Goal: Information Seeking & Learning: Learn about a topic

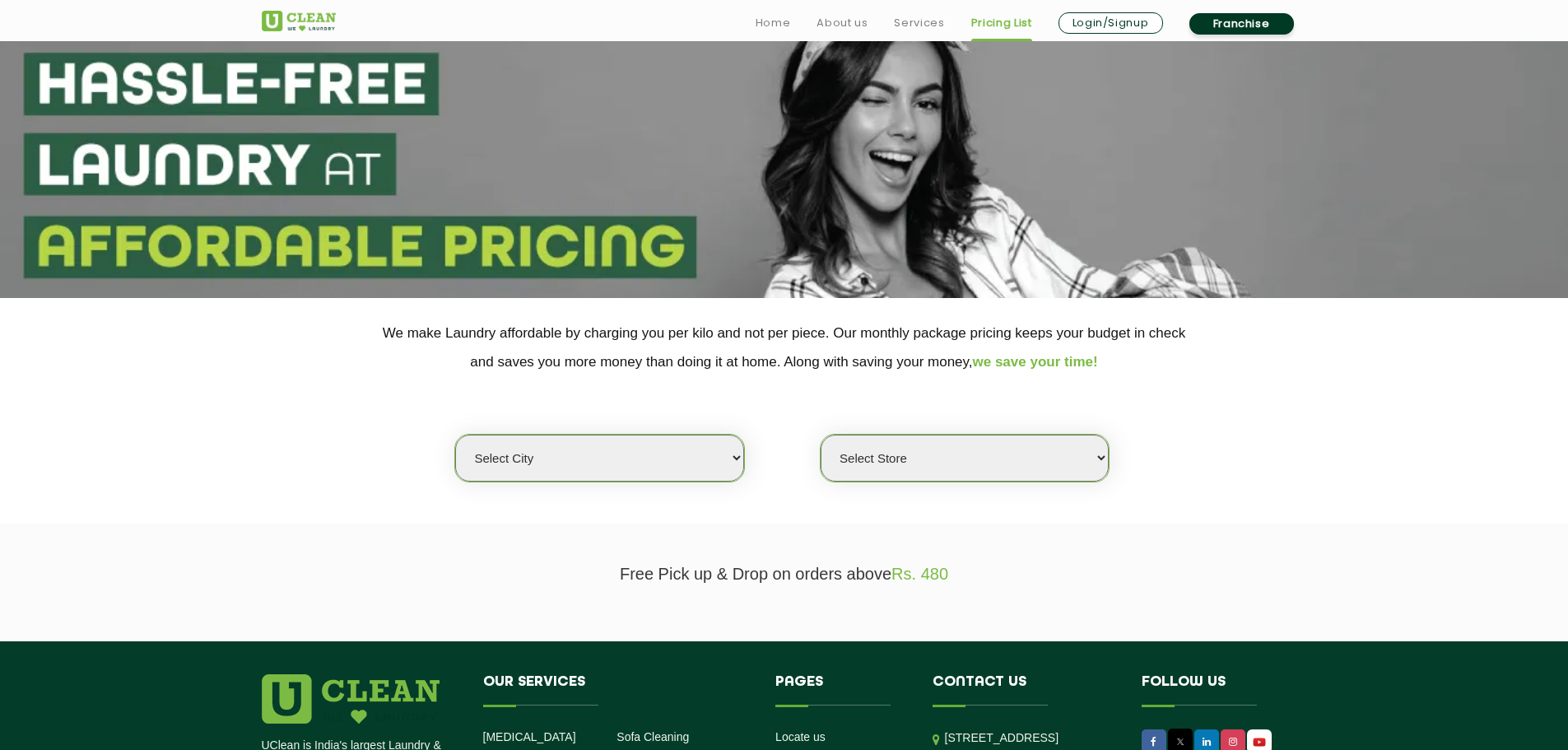
scroll to position [165, 0]
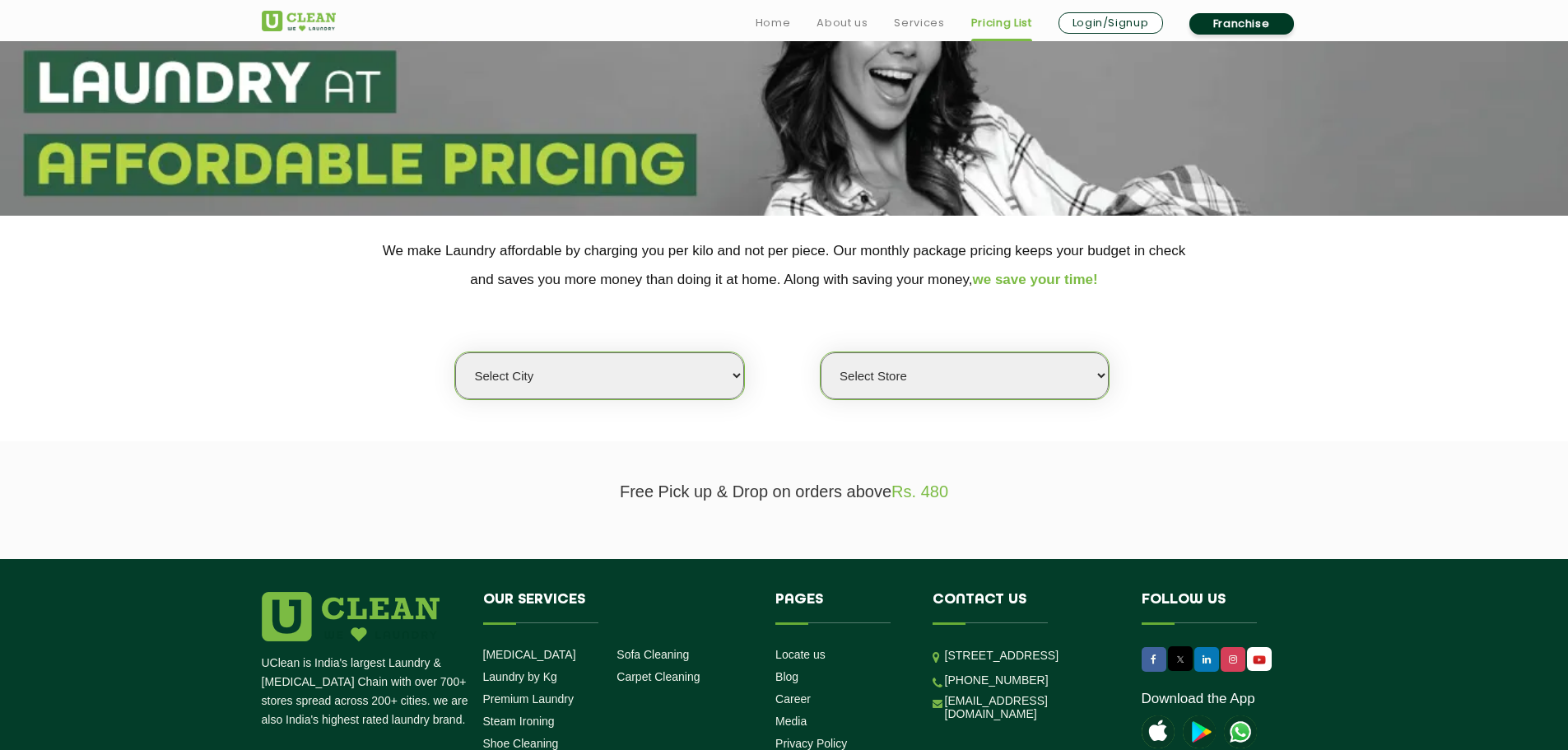
click at [639, 380] on select "Select city [GEOGRAPHIC_DATA] [GEOGRAPHIC_DATA] [GEOGRAPHIC_DATA] [GEOGRAPHIC_D…" at bounding box center [599, 376] width 288 height 47
select select "169"
click at [455, 353] on select "Select city [GEOGRAPHIC_DATA] [GEOGRAPHIC_DATA] [GEOGRAPHIC_DATA] [GEOGRAPHIC_D…" at bounding box center [599, 376] width 288 height 47
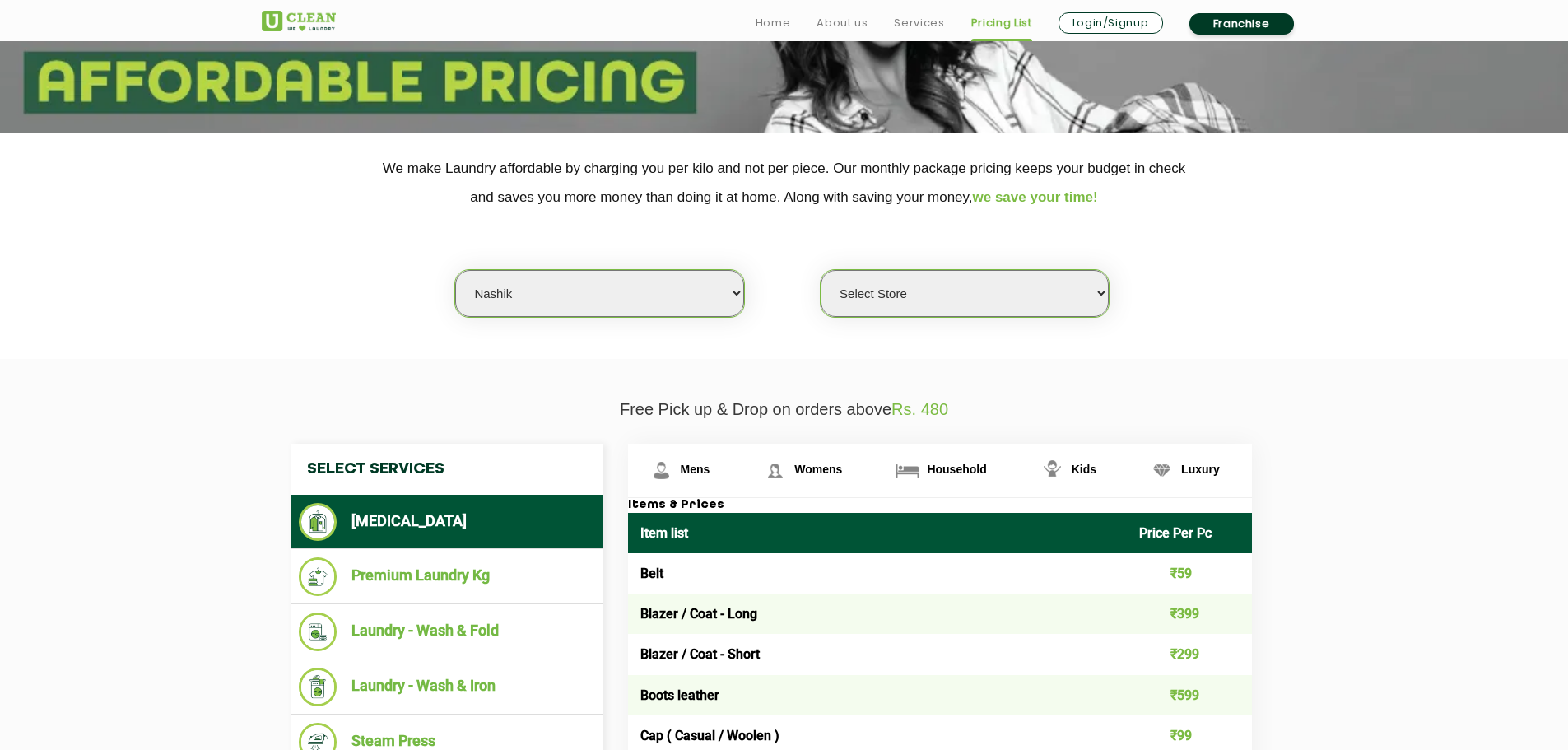
scroll to position [329, 0]
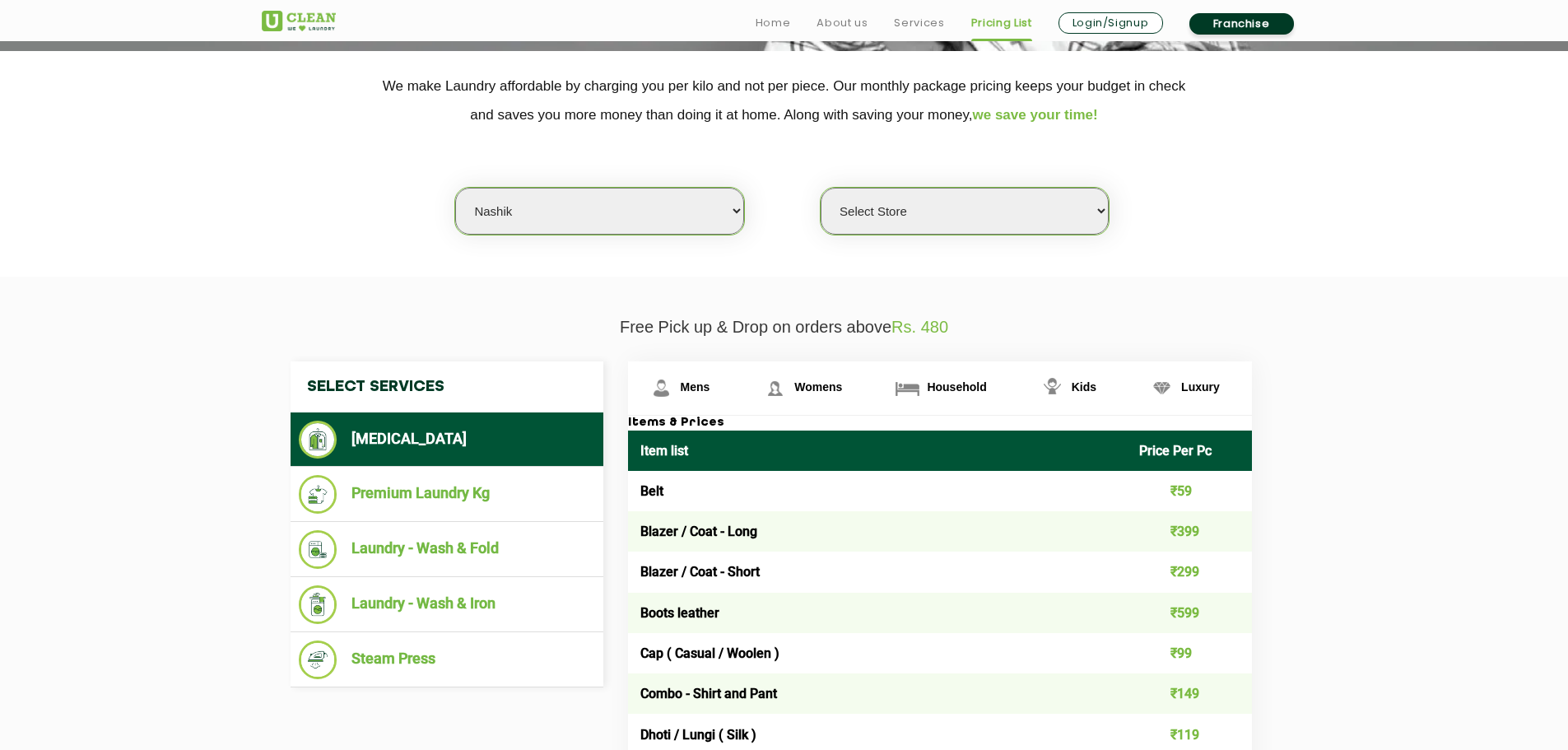
click at [891, 217] on select "Select Store UClean Anandvalli, [GEOGRAPHIC_DATA]" at bounding box center [964, 211] width 288 height 47
select select "564"
click at [821, 188] on select "Select Store UClean Anandvalli, [GEOGRAPHIC_DATA]" at bounding box center [964, 211] width 288 height 47
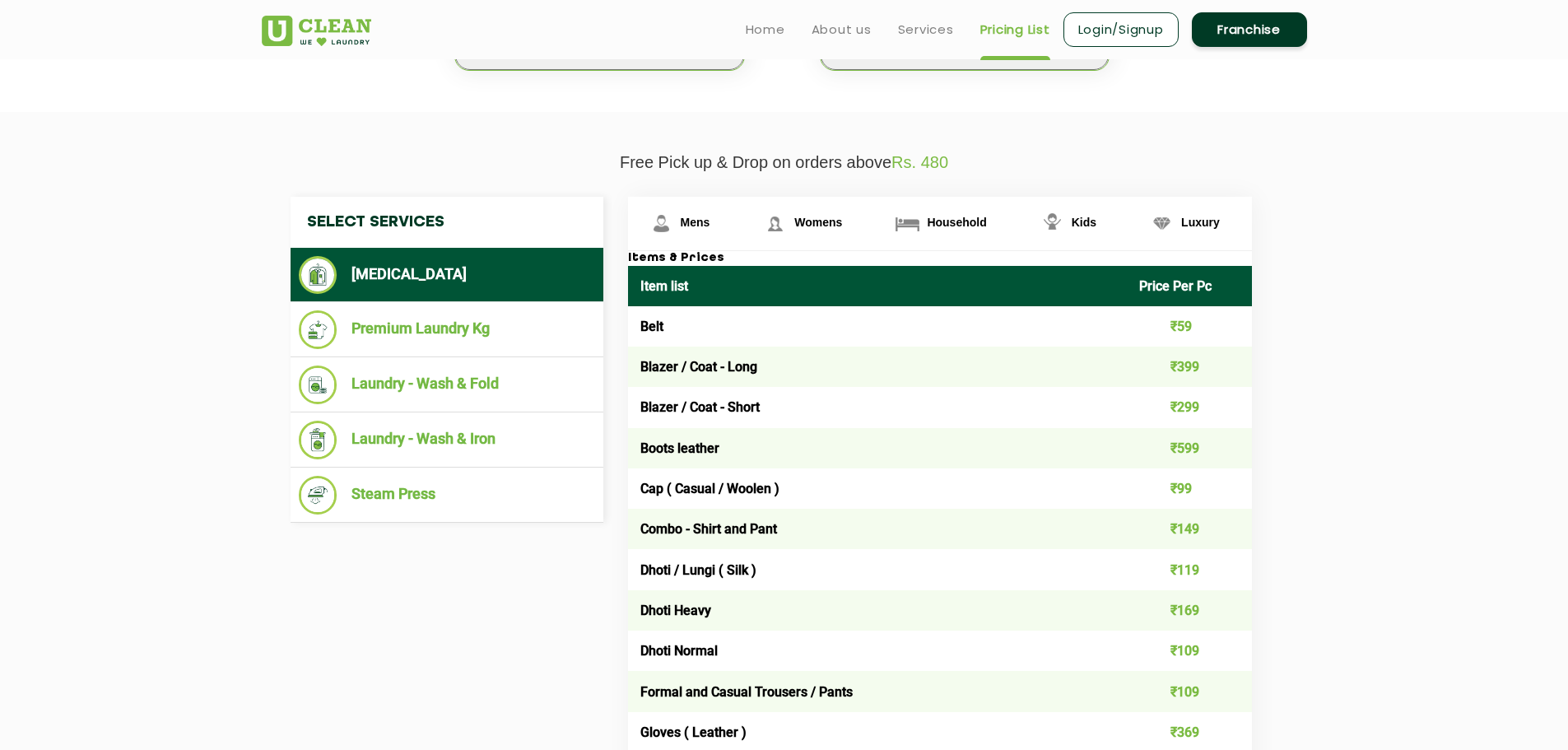
scroll to position [411, 0]
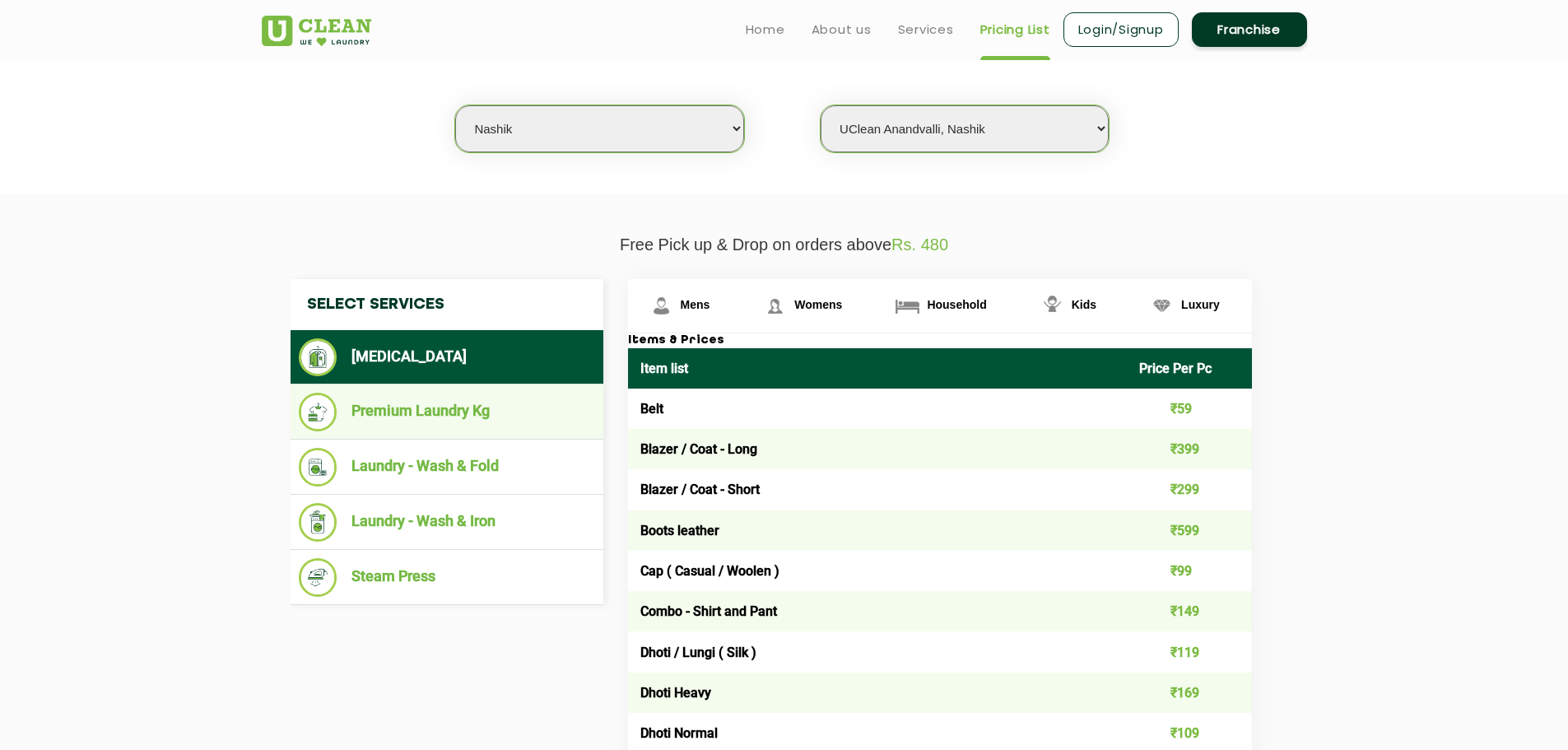
click at [498, 417] on li "Premium Laundry Kg" at bounding box center [447, 411] width 297 height 38
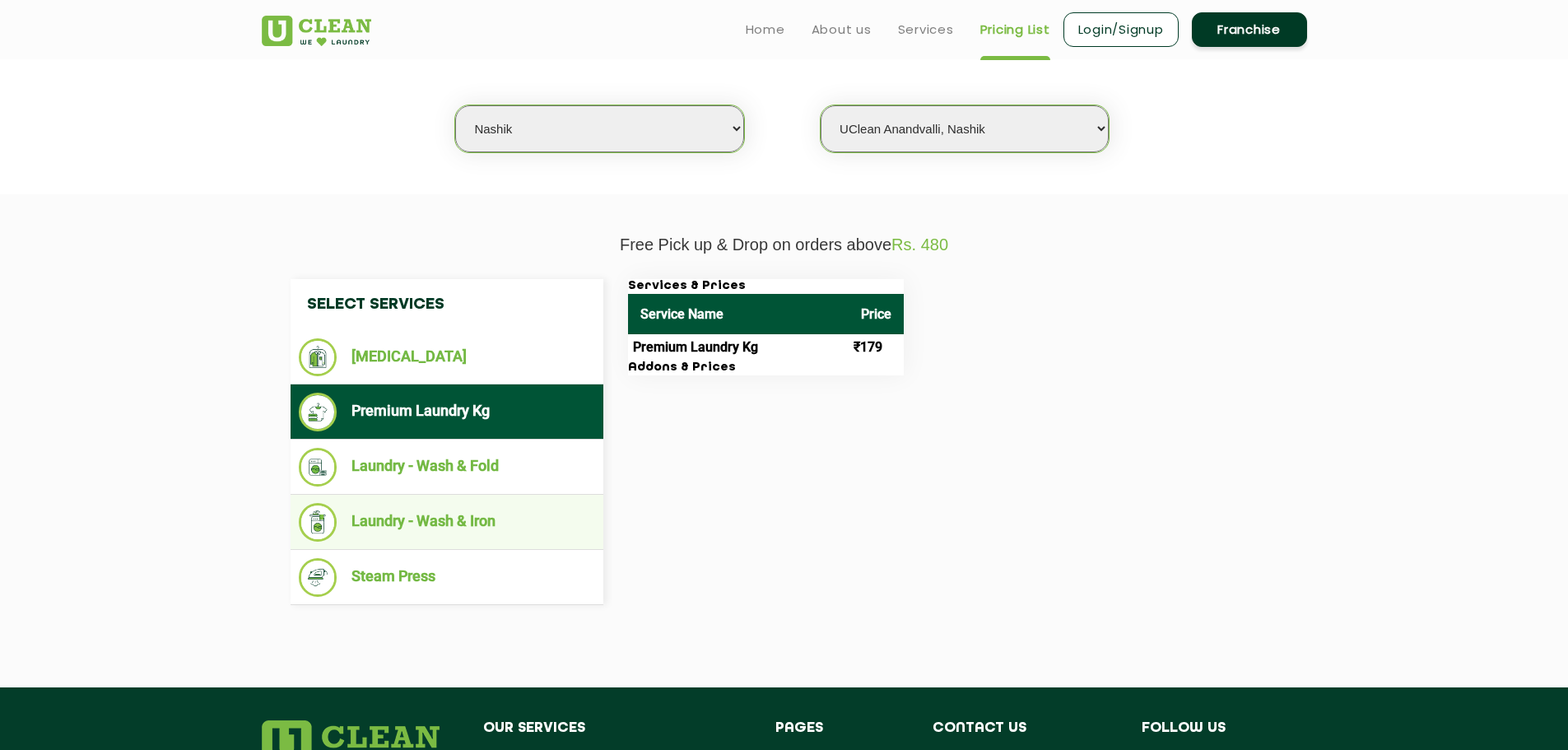
click at [508, 518] on li "Laundry - Wash & Iron" at bounding box center [447, 521] width 297 height 38
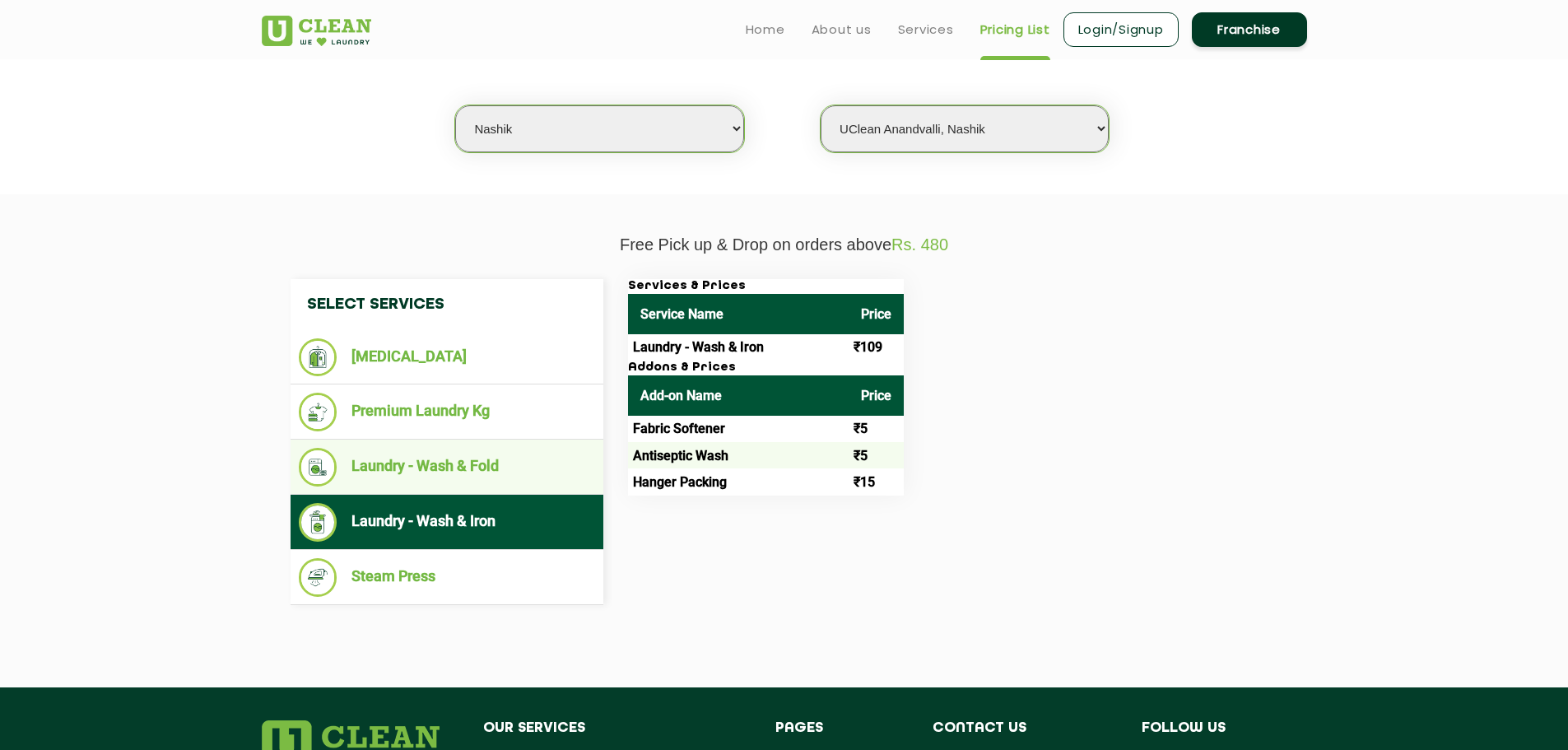
click at [506, 470] on li "Laundry - Wash & Fold" at bounding box center [447, 466] width 297 height 38
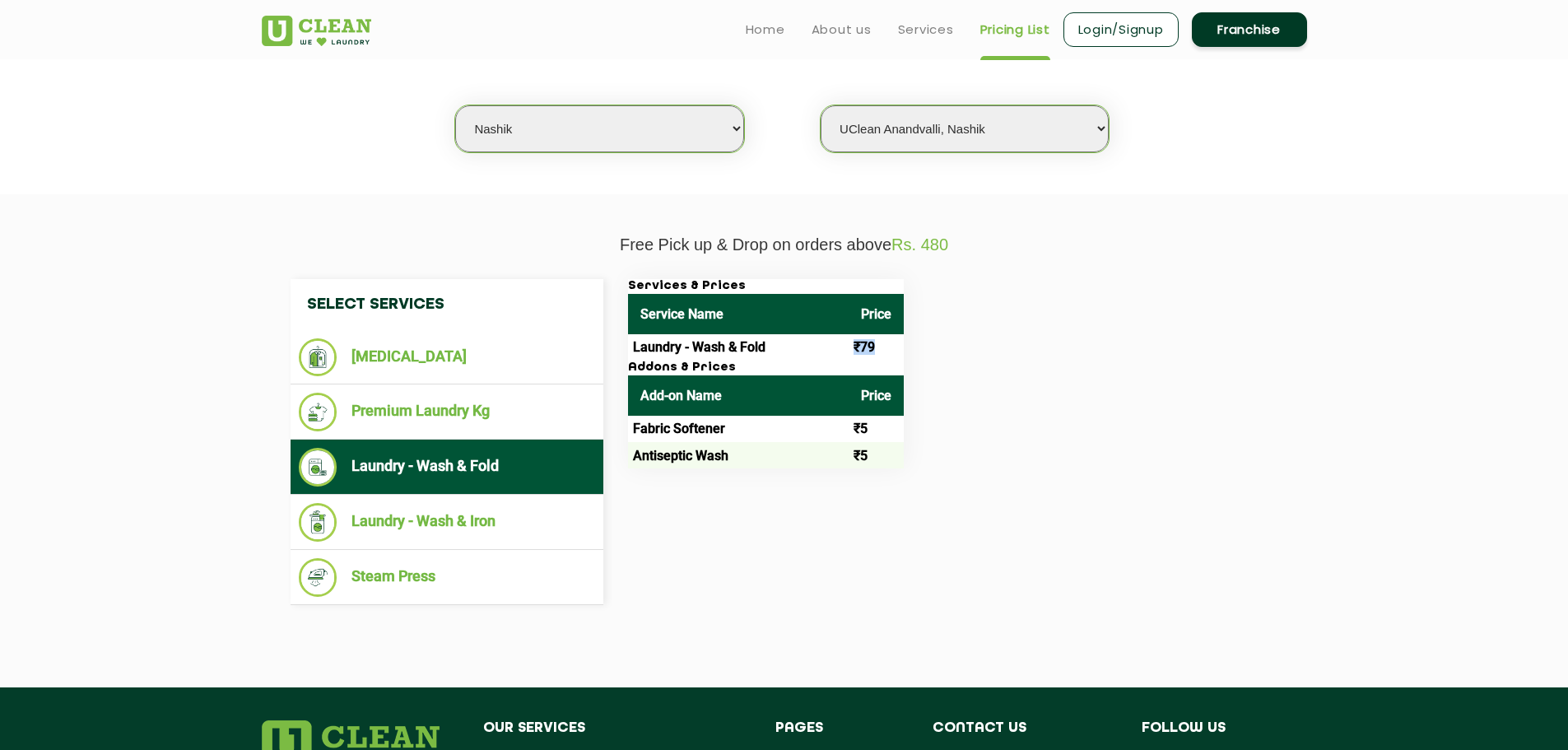
drag, startPoint x: 841, startPoint y: 342, endPoint x: 884, endPoint y: 354, distance: 44.6
click at [883, 353] on tr "Laundry - Wash & Fold ₹79" at bounding box center [766, 347] width 276 height 26
click at [894, 350] on td "₹79" at bounding box center [876, 347] width 55 height 26
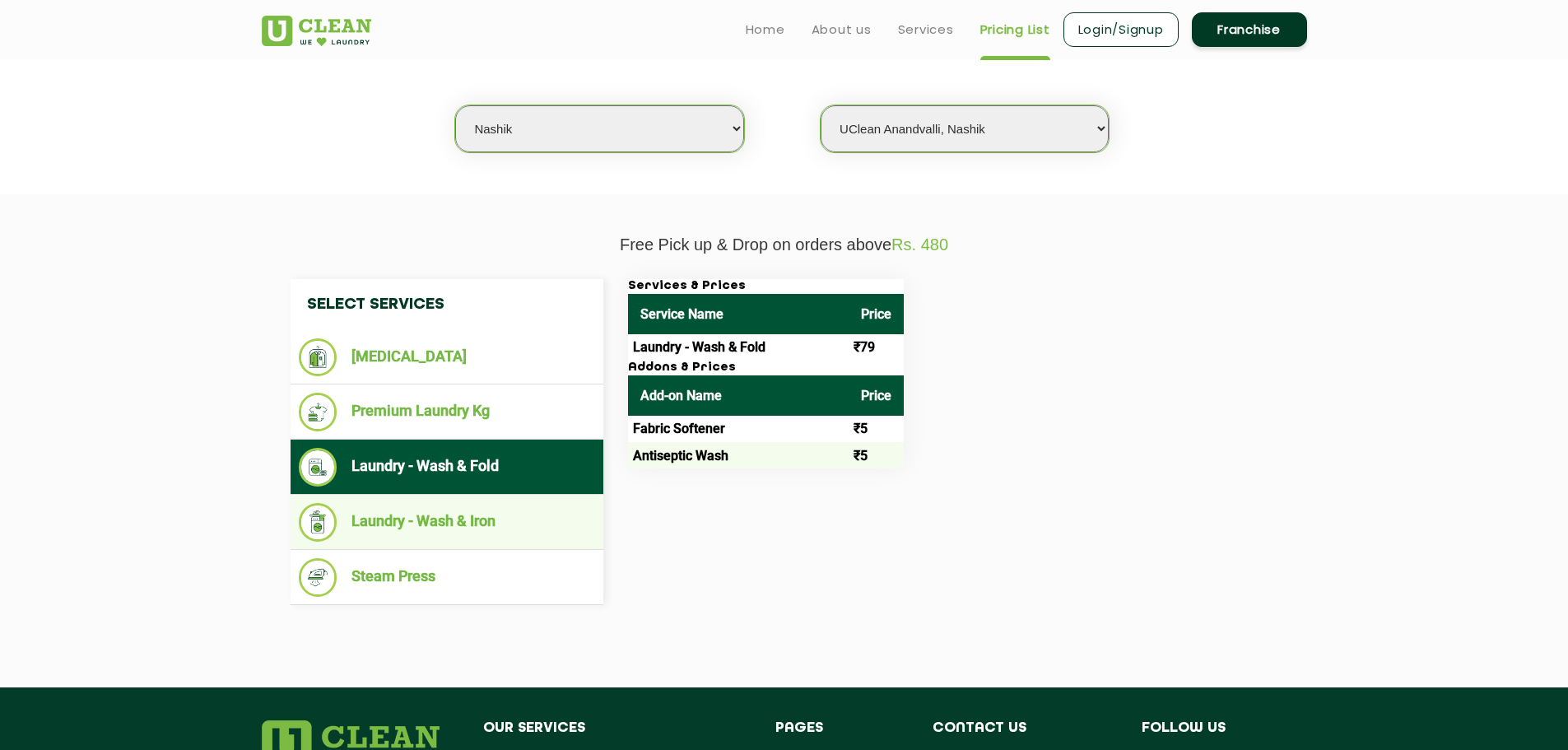
click at [524, 521] on li "Laundry - Wash & Iron" at bounding box center [447, 521] width 297 height 38
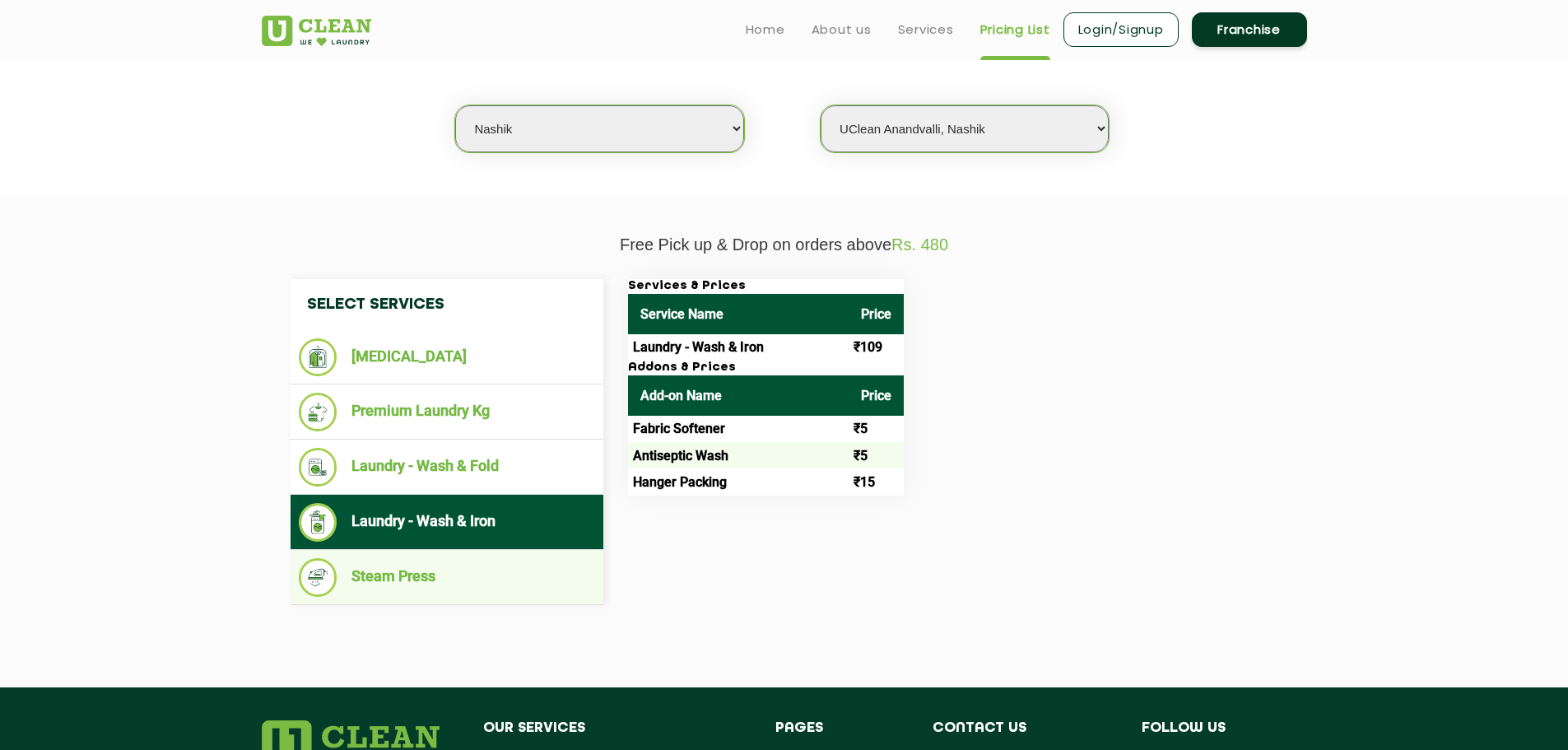
click at [437, 570] on li "Steam Press" at bounding box center [447, 576] width 297 height 38
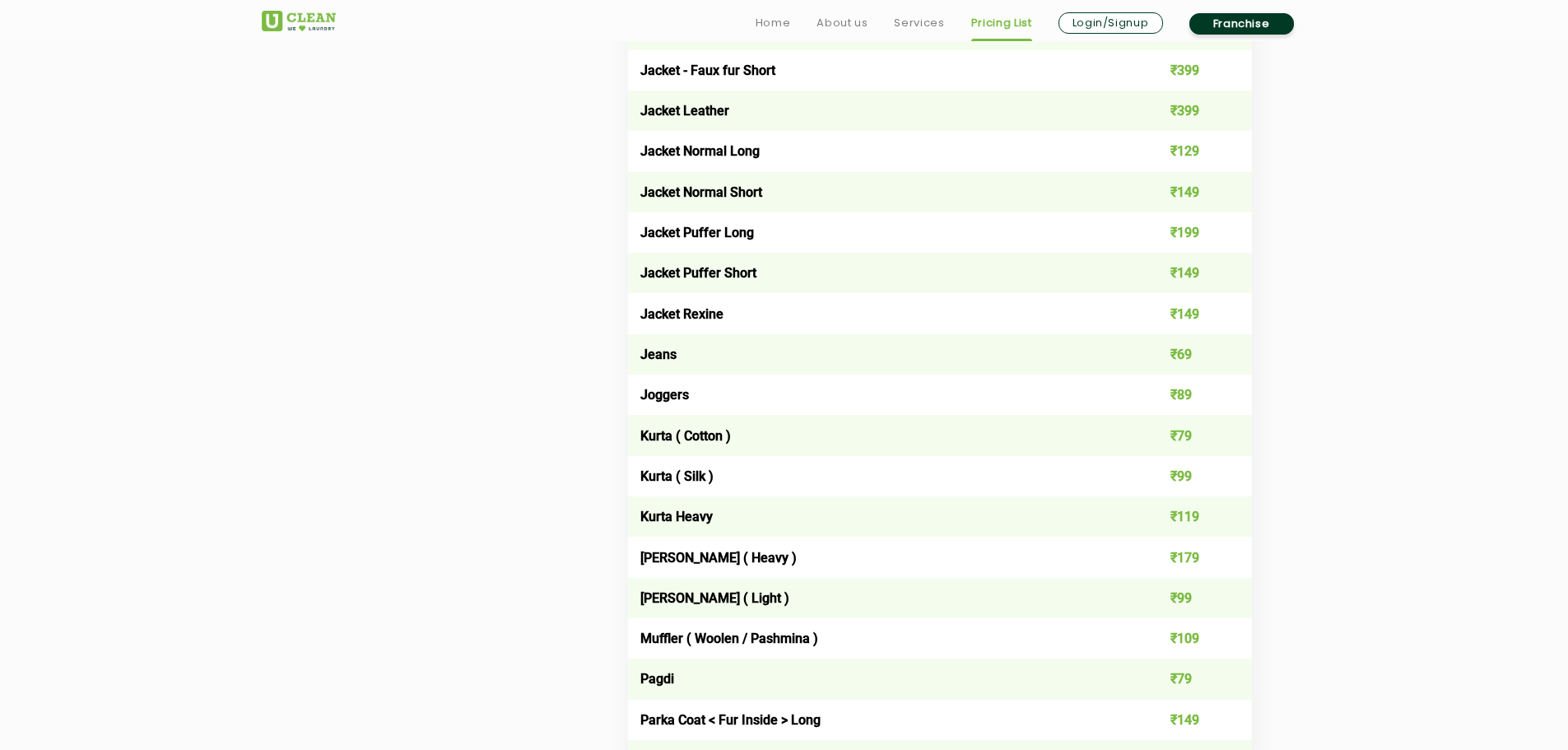
scroll to position [651, 0]
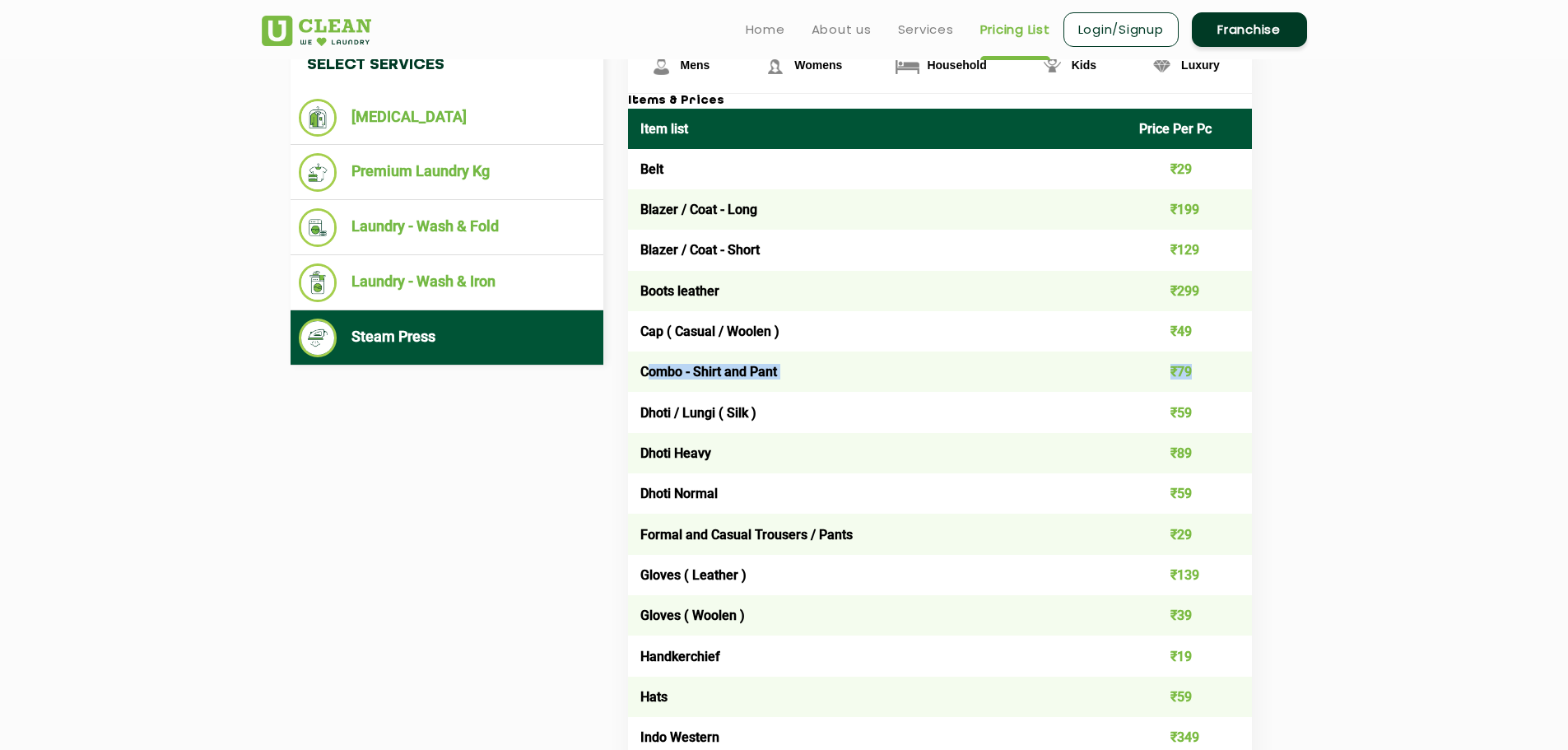
drag, startPoint x: 646, startPoint y: 368, endPoint x: 1227, endPoint y: 368, distance: 581.0
click at [1227, 368] on tr "Combo - Shirt and Pant ₹79" at bounding box center [939, 371] width 624 height 40
click at [1227, 376] on td "₹79" at bounding box center [1189, 371] width 125 height 40
drag, startPoint x: 1182, startPoint y: 372, endPoint x: 1204, endPoint y: 380, distance: 23.4
click at [1204, 380] on td "₹79" at bounding box center [1189, 371] width 125 height 40
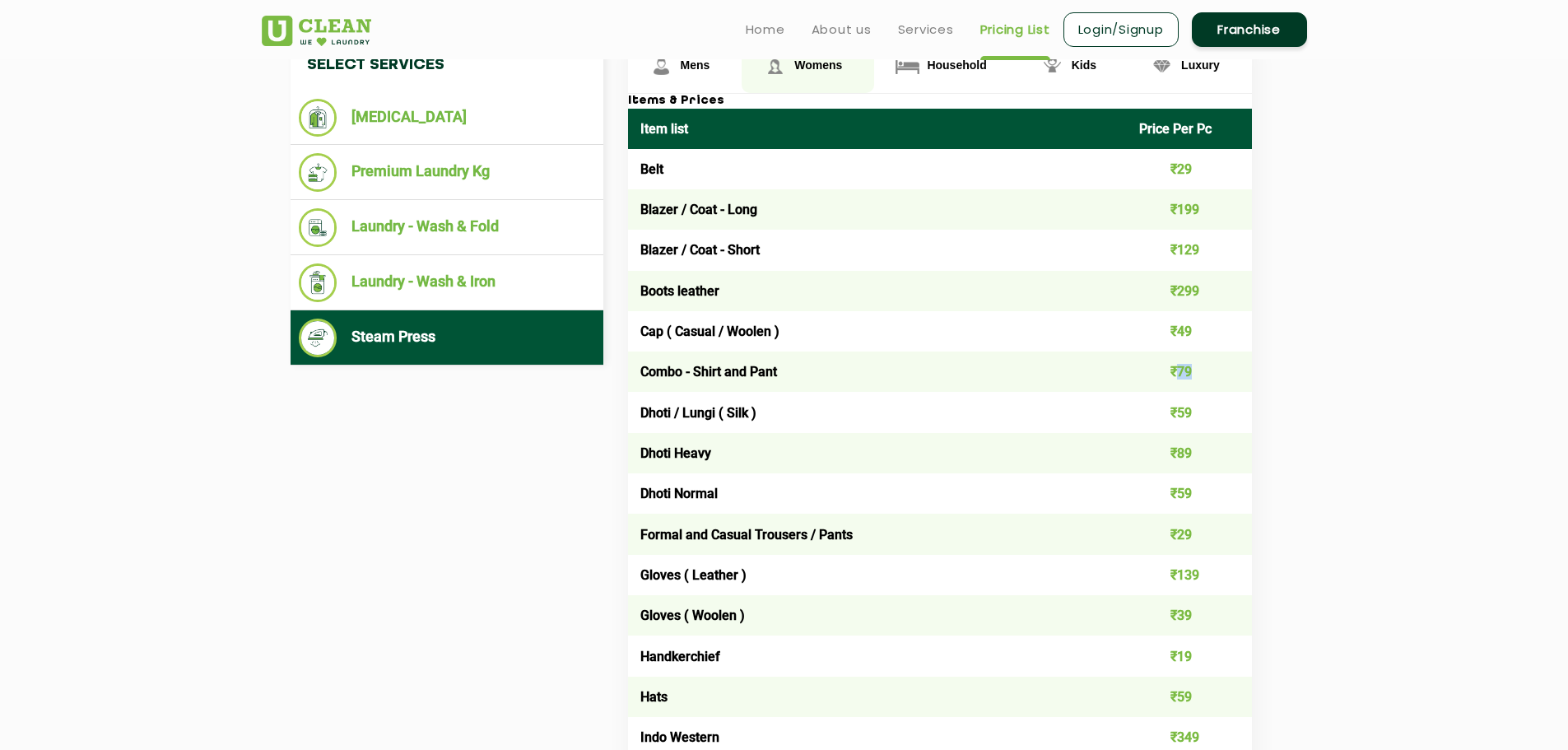
click at [831, 66] on span "Womens" at bounding box center [818, 65] width 48 height 13
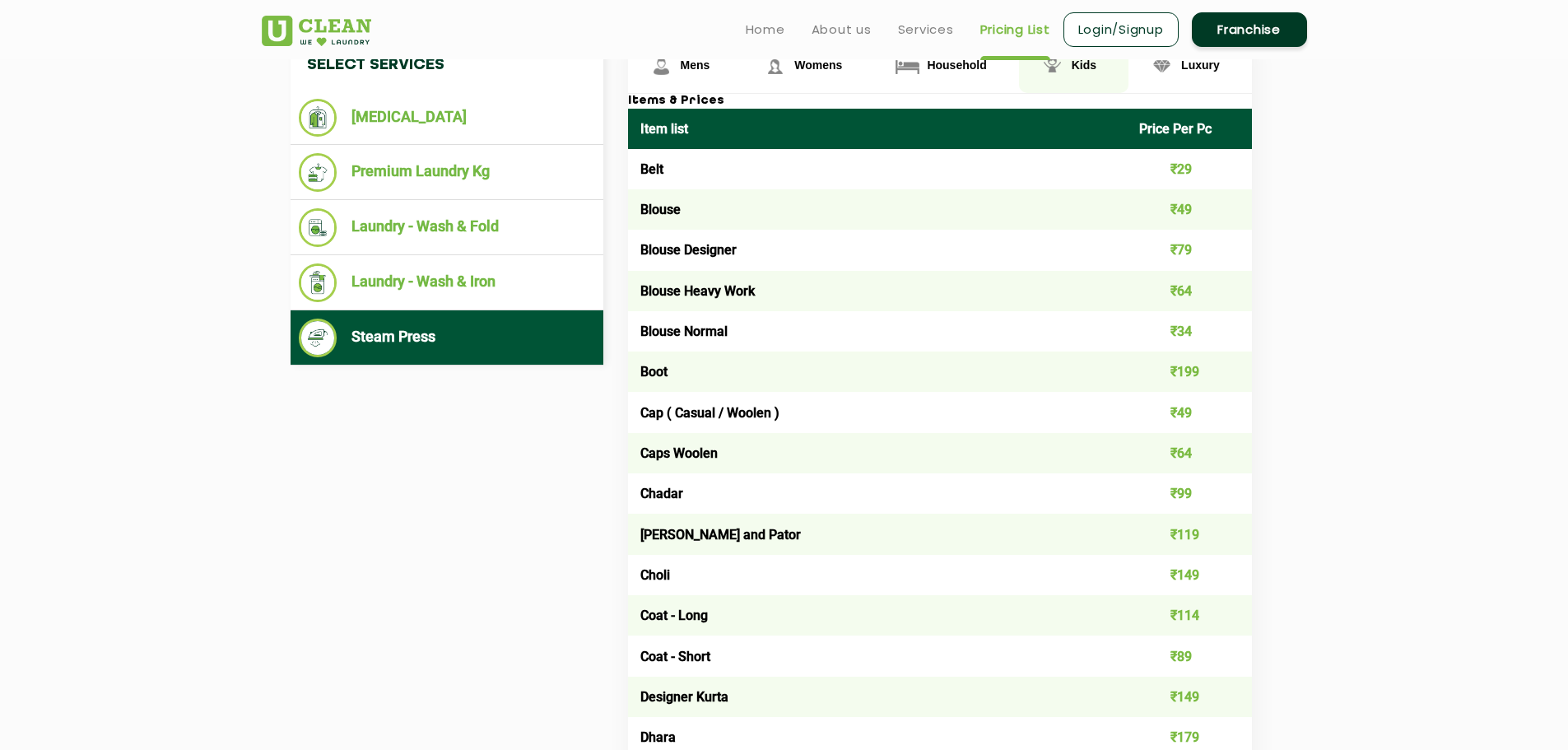
click at [1104, 65] on link "Kids" at bounding box center [1074, 65] width 109 height 53
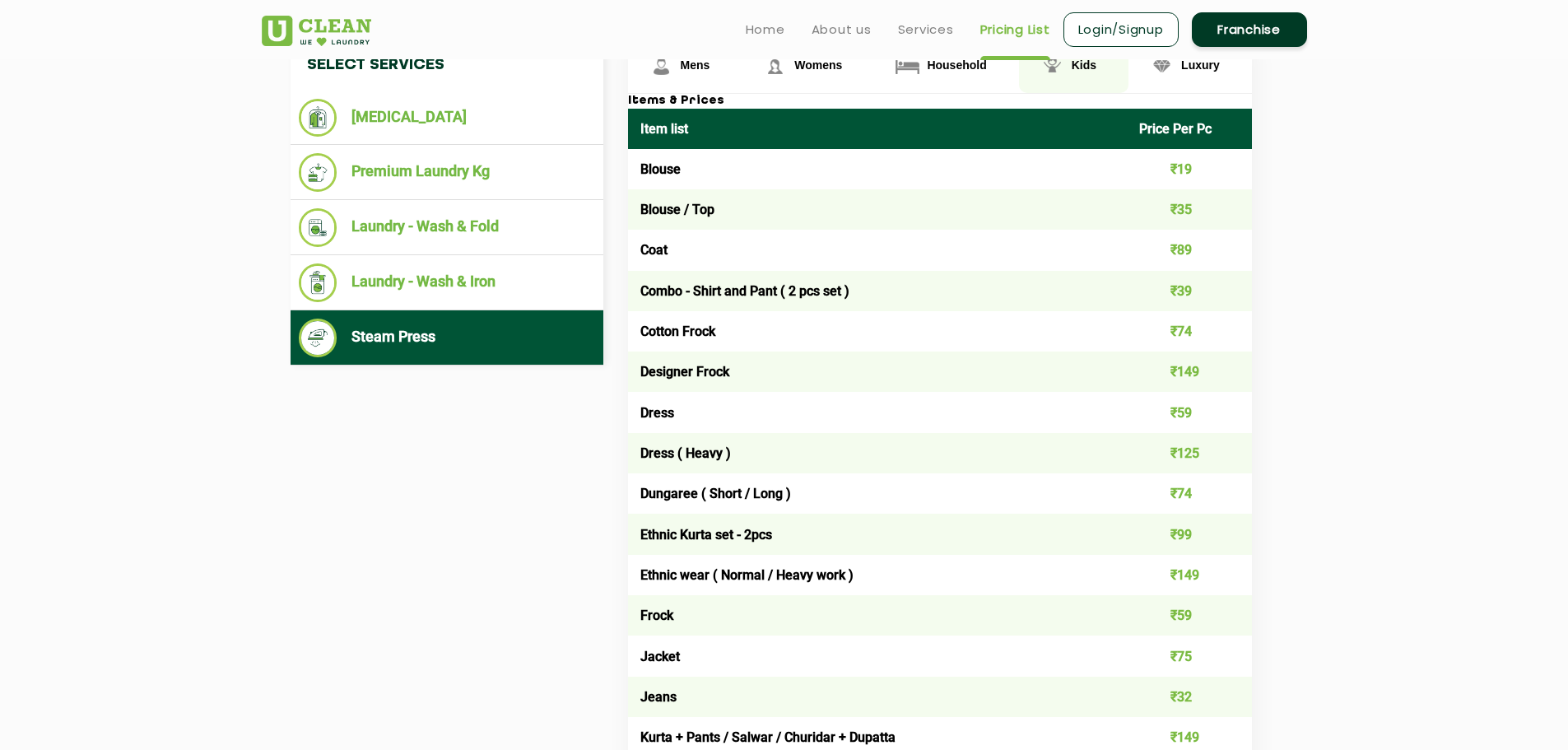
click at [1094, 65] on span "Kids" at bounding box center [1084, 65] width 24 height 13
click at [689, 60] on span "Mens" at bounding box center [696, 65] width 30 height 13
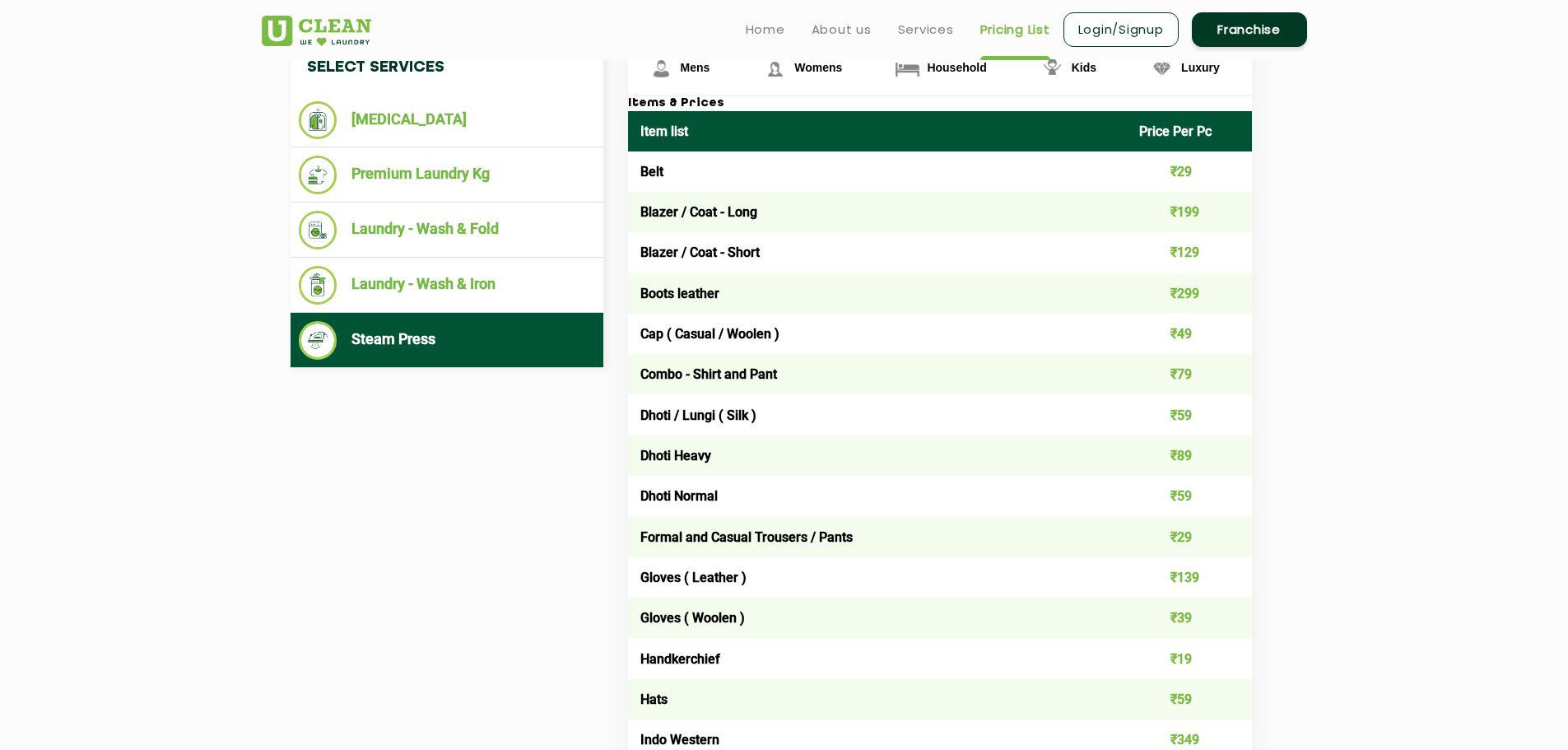
scroll to position [0, 0]
